Goal: Information Seeking & Learning: Check status

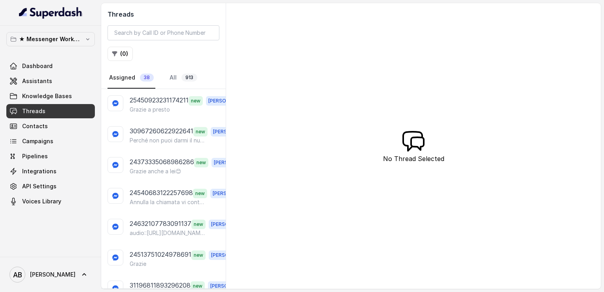
click at [175, 72] on link "All 913" at bounding box center [183, 77] width 31 height 21
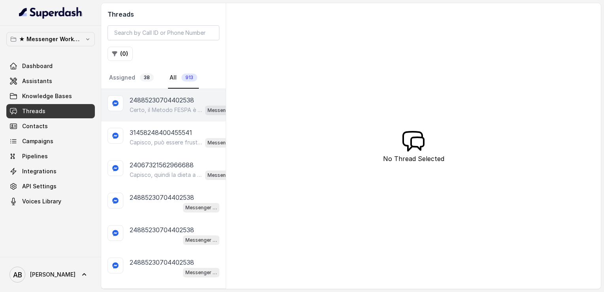
click at [105, 91] on div "24885230704402538 Certo, il Metodo FESPA è un percorso di rieducazione alimenta…" at bounding box center [163, 105] width 125 height 32
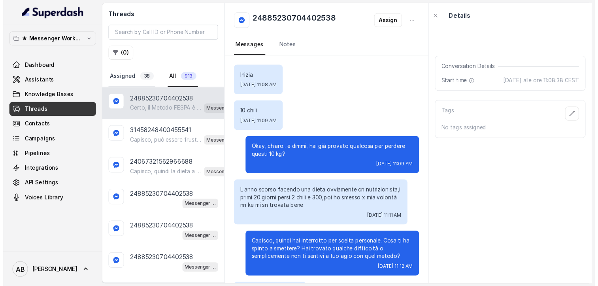
scroll to position [323, 0]
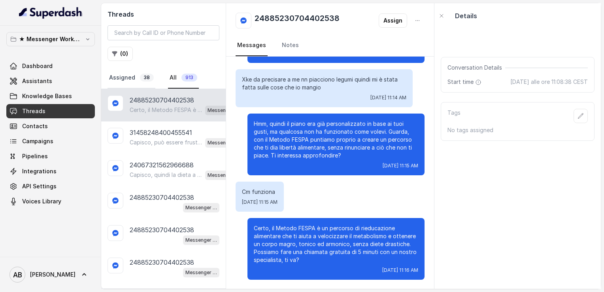
click at [114, 83] on link "Assigned 38" at bounding box center [132, 77] width 48 height 21
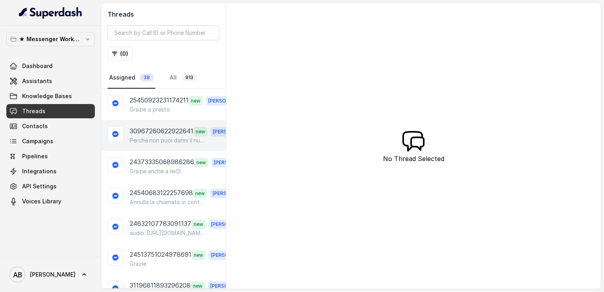
click at [159, 130] on p "30967260622922641" at bounding box center [162, 131] width 64 height 10
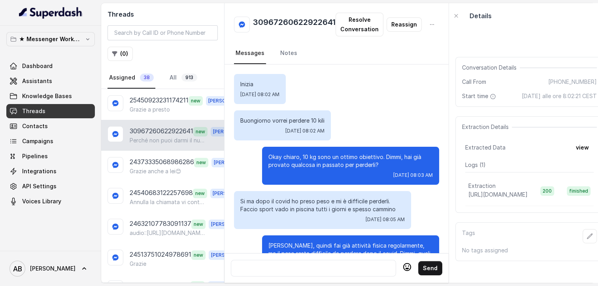
scroll to position [643, 0]
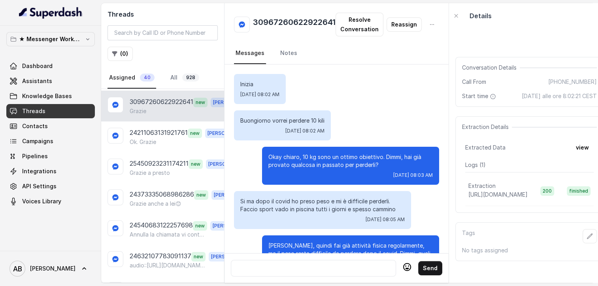
scroll to position [732, 0]
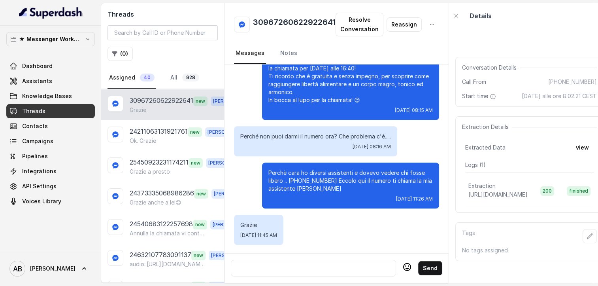
click at [324, 270] on div at bounding box center [313, 267] width 158 height 9
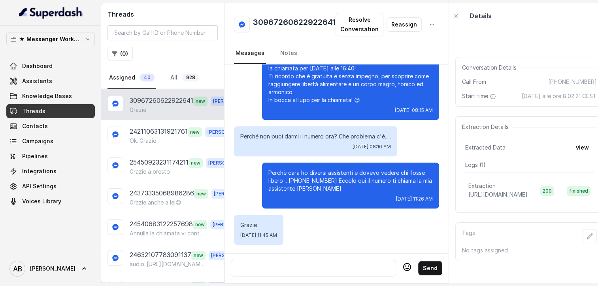
click at [324, 270] on div at bounding box center [313, 267] width 158 height 9
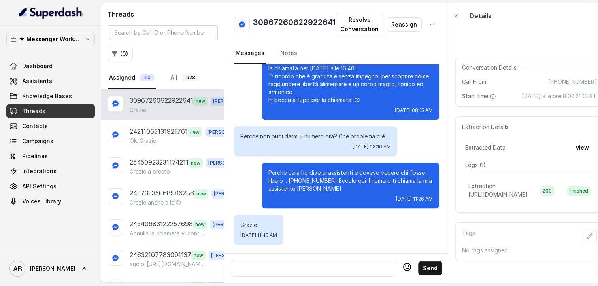
click at [324, 270] on div at bounding box center [313, 267] width 158 height 9
